Goal: Transaction & Acquisition: Purchase product/service

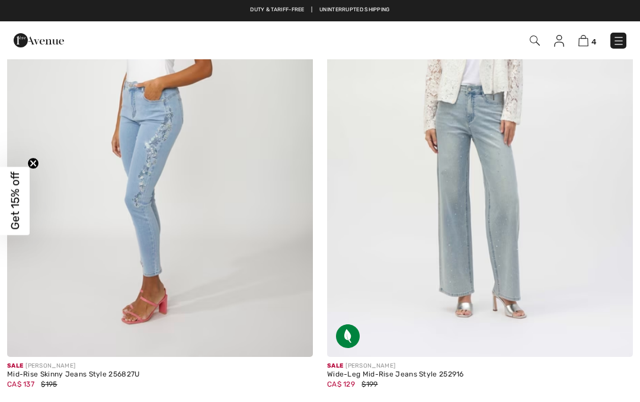
checkbox input "true"
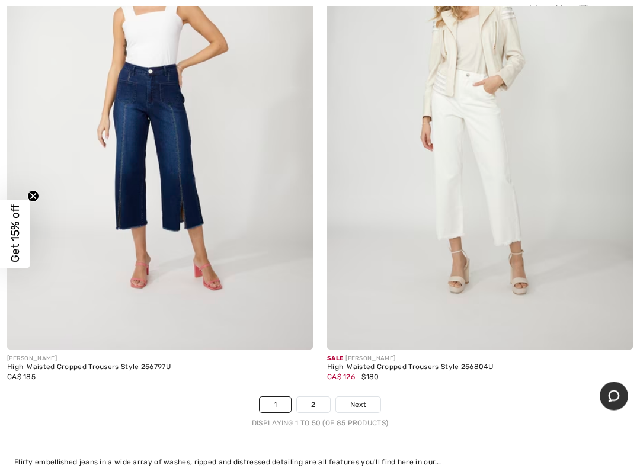
scroll to position [13044, 0]
click at [319, 397] on link "2" at bounding box center [313, 404] width 33 height 15
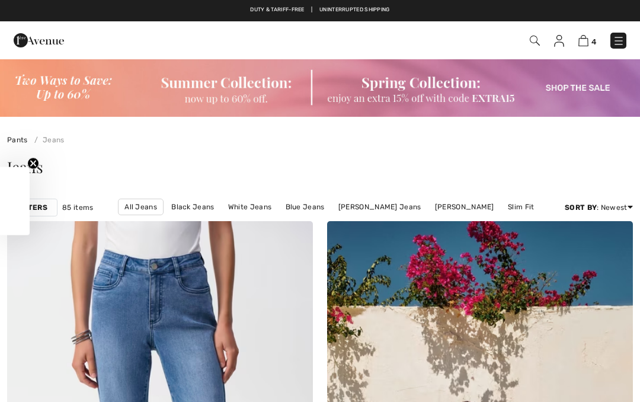
checkbox input "true"
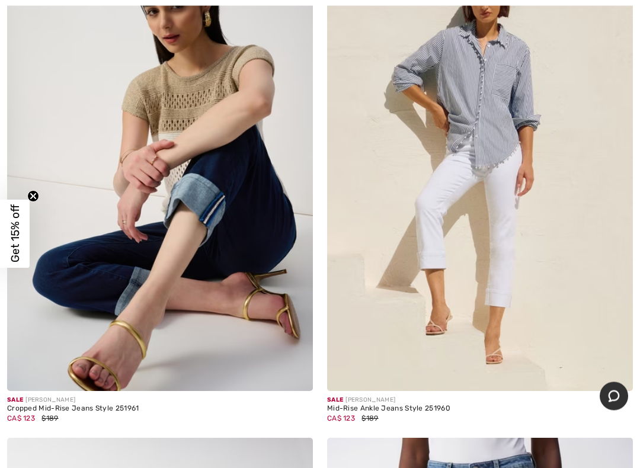
scroll to position [794, 0]
click at [270, 273] on img at bounding box center [160, 161] width 306 height 459
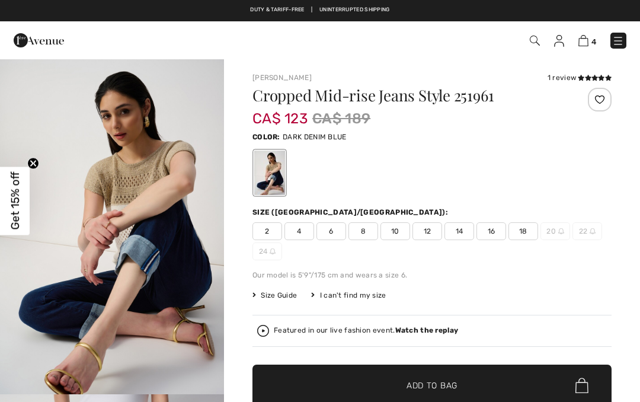
checkbox input "true"
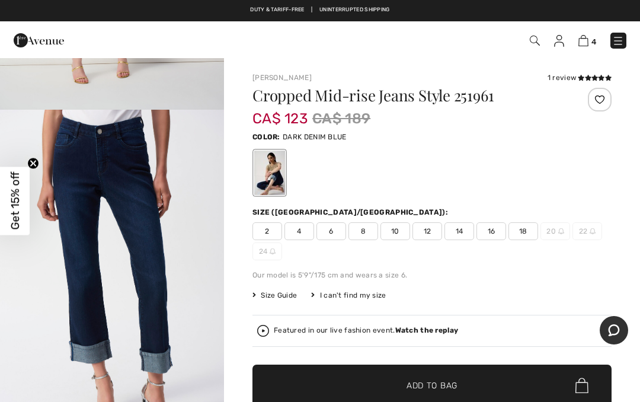
scroll to position [1628, 0]
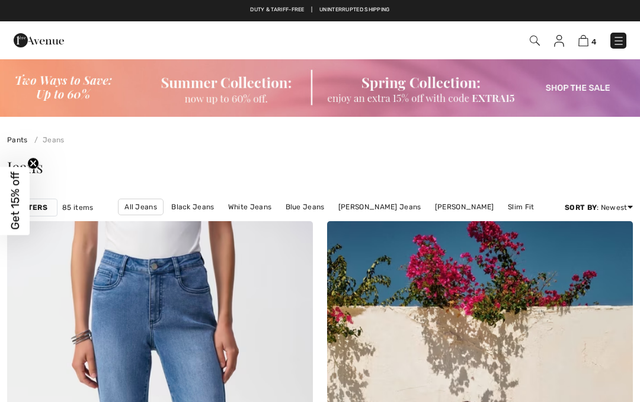
checkbox input "true"
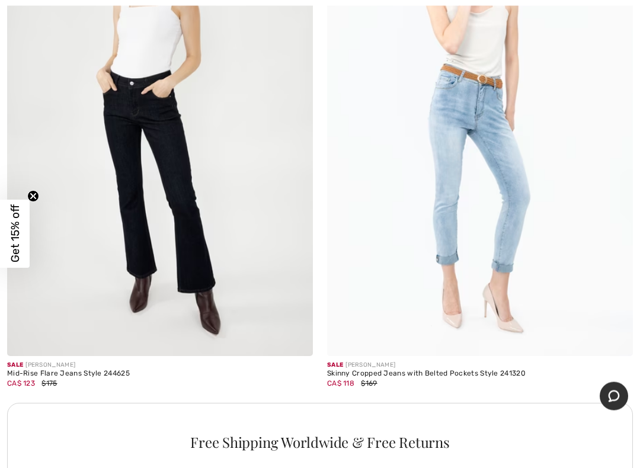
scroll to position [2890, 0]
click at [273, 260] on img at bounding box center [160, 126] width 306 height 459
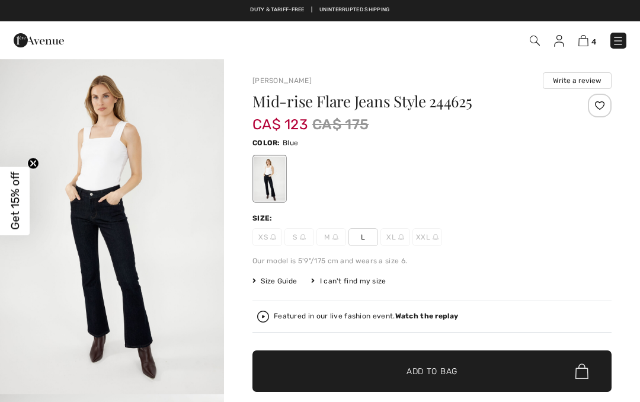
checkbox input "true"
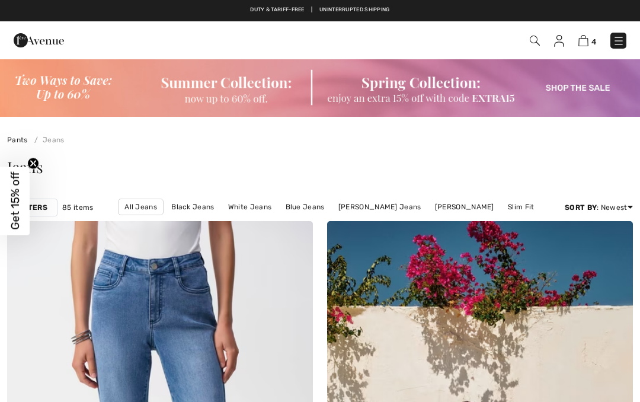
scroll to position [2923, 0]
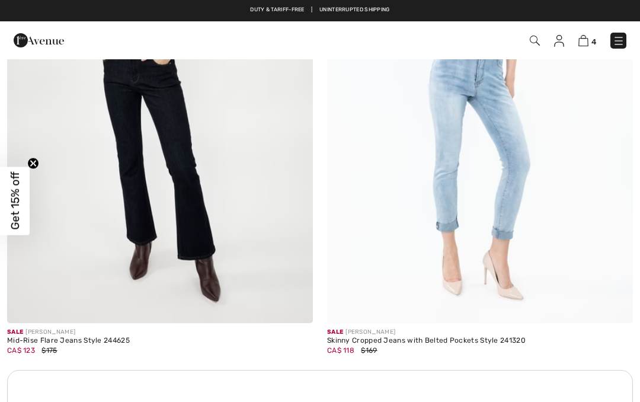
checkbox input "true"
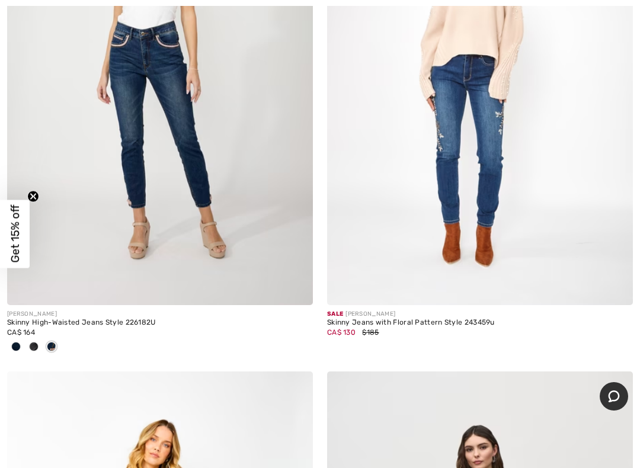
scroll to position [3548, 0]
click at [461, 183] on img at bounding box center [480, 75] width 306 height 459
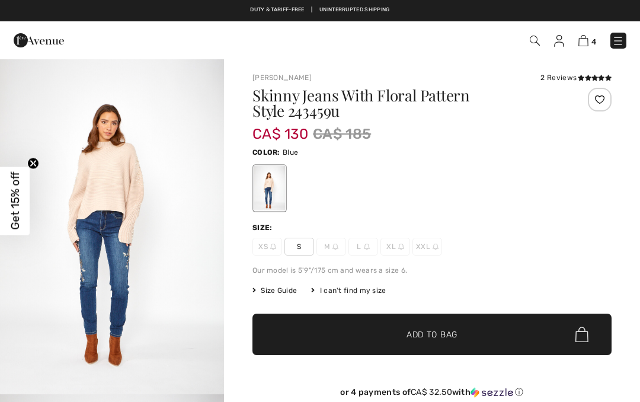
checkbox input "true"
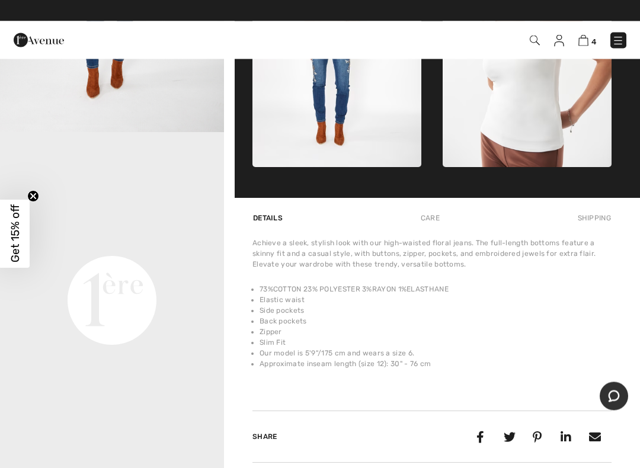
scroll to position [598, 0]
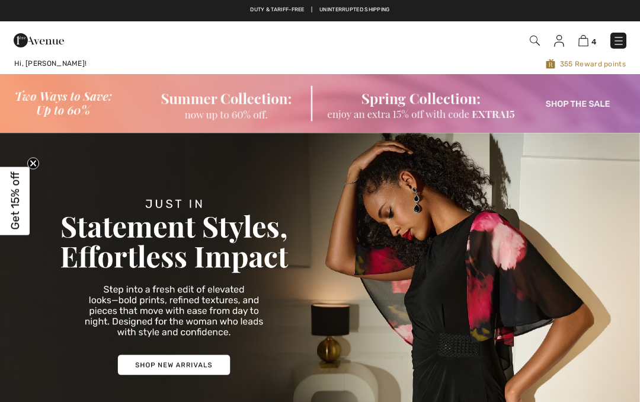
checkbox input "true"
click at [585, 44] on img at bounding box center [584, 40] width 10 height 11
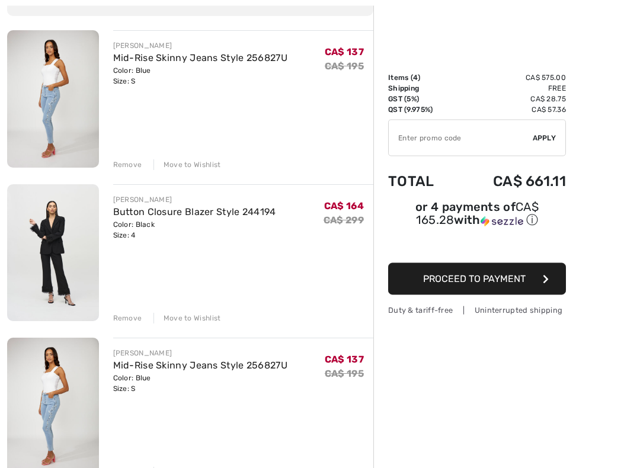
scroll to position [125, 0]
click at [123, 312] on div "Remove Move to Wishlist" at bounding box center [243, 317] width 261 height 13
click at [128, 315] on div "Remove" at bounding box center [127, 318] width 29 height 11
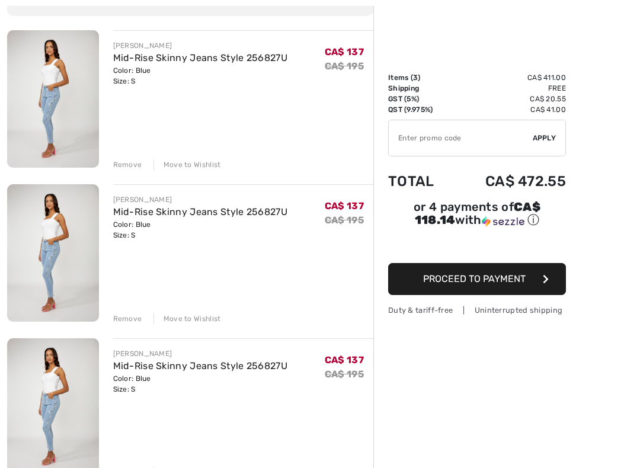
click at [125, 322] on div "Remove" at bounding box center [127, 319] width 29 height 11
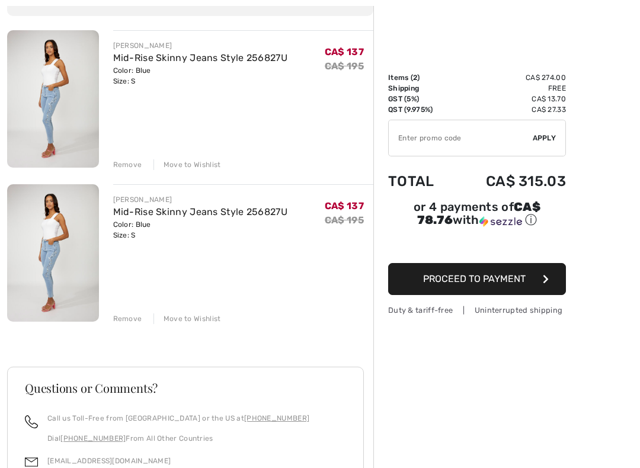
click at [124, 317] on div "Remove" at bounding box center [127, 319] width 29 height 11
